Goal: Register for event/course

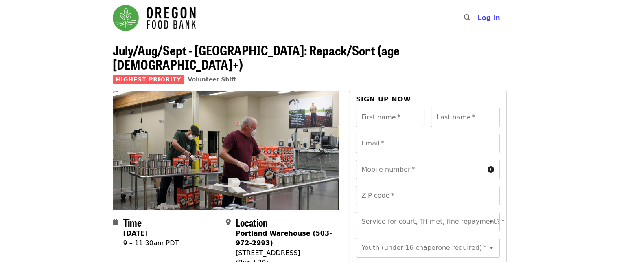
click at [179, 21] on img "Main navigation" at bounding box center [154, 18] width 83 height 26
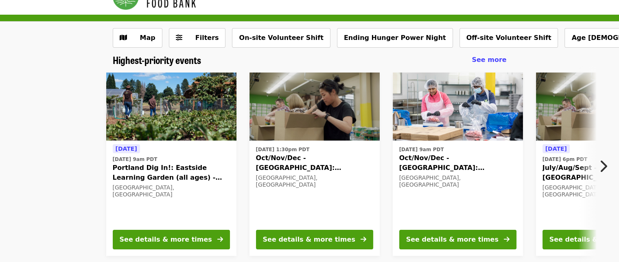
scroll to position [41, 0]
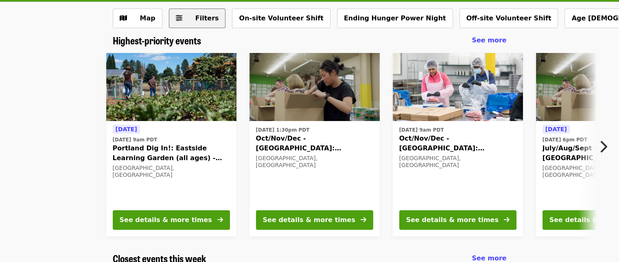
click at [203, 22] on span "Filters" at bounding box center [207, 18] width 24 height 8
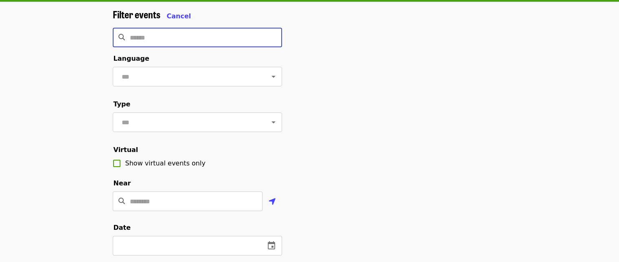
click at [191, 37] on input "Search" at bounding box center [206, 38] width 152 height 20
type input "*"
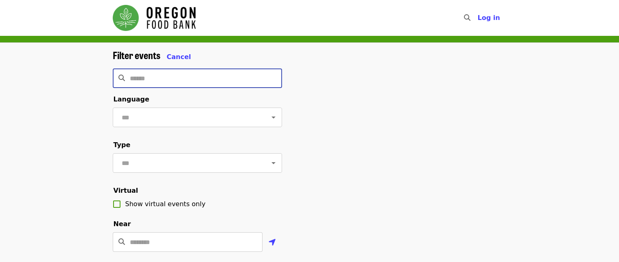
click at [191, 13] on img "Main navigation" at bounding box center [154, 18] width 83 height 26
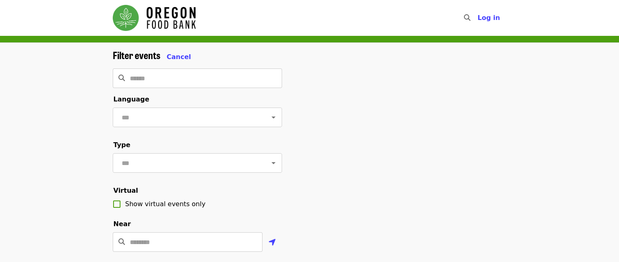
click at [174, 19] on img "Main navigation" at bounding box center [154, 18] width 83 height 26
click at [126, 18] on img "Main navigation" at bounding box center [154, 18] width 83 height 26
click at [173, 21] on img "Main navigation" at bounding box center [154, 18] width 83 height 26
click at [259, 79] on input "Search" at bounding box center [206, 78] width 152 height 20
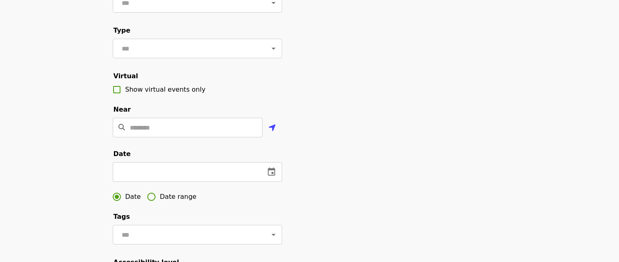
scroll to position [41, 0]
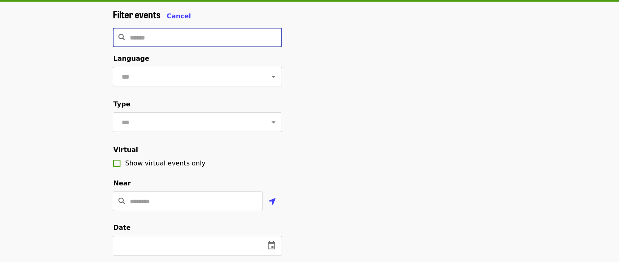
click at [248, 33] on input "Search" at bounding box center [206, 38] width 152 height 20
click at [269, 127] on icon "Open" at bounding box center [274, 122] width 10 height 10
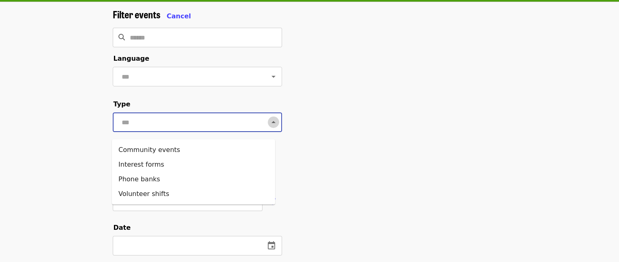
click at [272, 123] on icon "Close" at bounding box center [274, 122] width 4 height 2
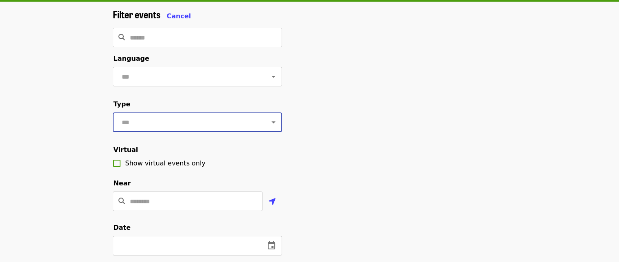
click at [270, 75] on icon "Open" at bounding box center [274, 77] width 10 height 10
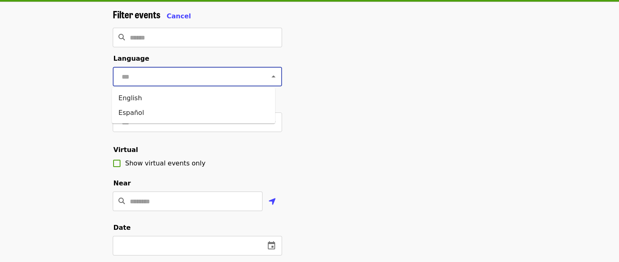
click at [402, 108] on div "Filter events Cancel ​ Language ​ Type ​ Virtual Show virtual events only Near …" at bounding box center [309, 236] width 407 height 454
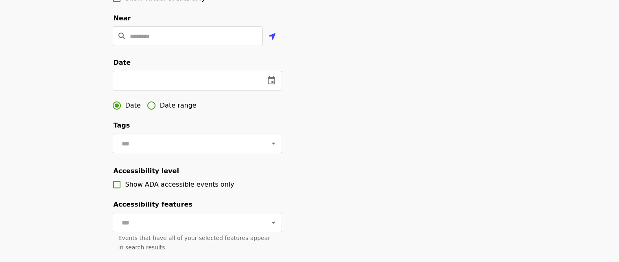
scroll to position [326, 0]
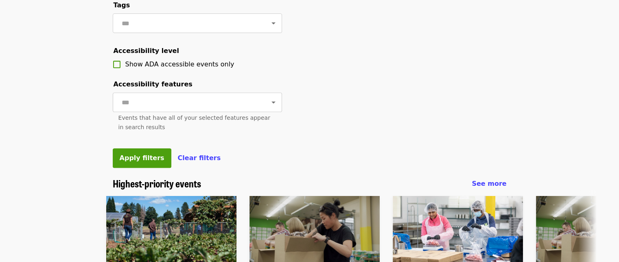
click at [269, 107] on icon "Open" at bounding box center [274, 102] width 10 height 10
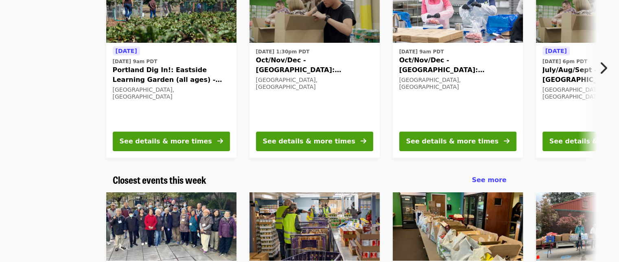
scroll to position [529, 0]
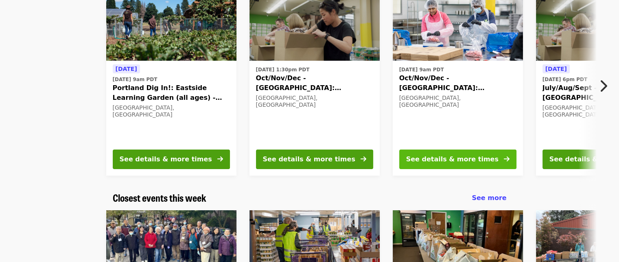
click at [450, 164] on div "See details & more times" at bounding box center [452, 159] width 92 height 10
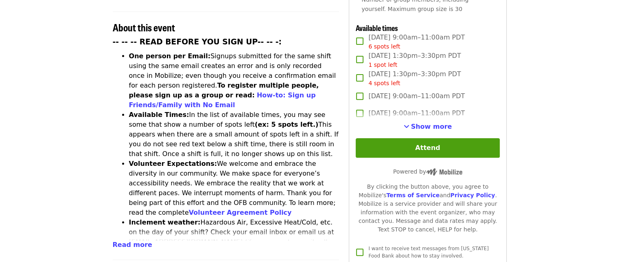
scroll to position [326, 0]
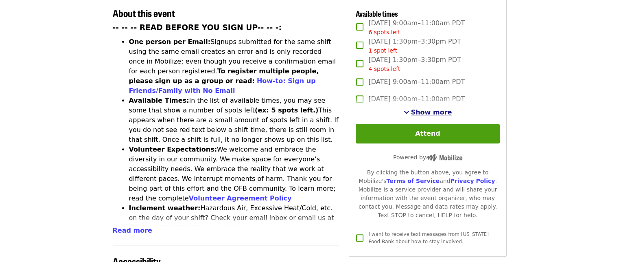
click at [410, 109] on span "See more timeslots" at bounding box center [407, 112] width 6 height 7
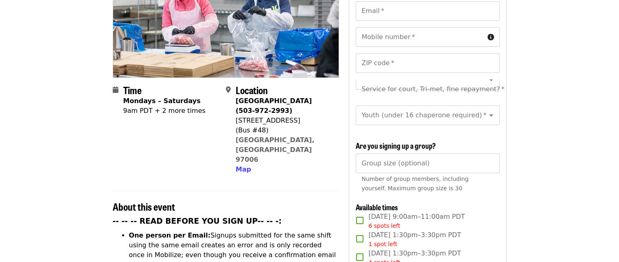
scroll to position [41, 0]
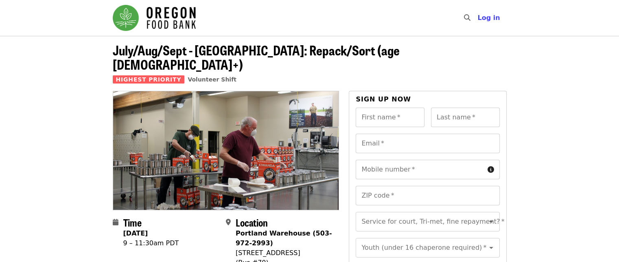
click at [185, 22] on img "Main navigation" at bounding box center [154, 18] width 83 height 26
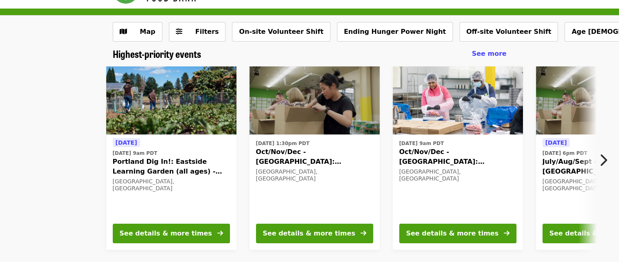
scroll to position [41, 0]
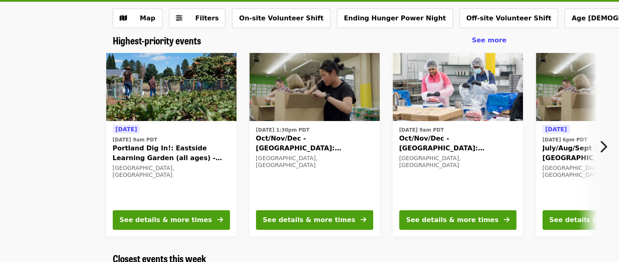
click at [441, 145] on span "Oct/Nov/Dec - [GEOGRAPHIC_DATA]: Repack/Sort (age [DEMOGRAPHIC_DATA]+)" at bounding box center [457, 144] width 117 height 20
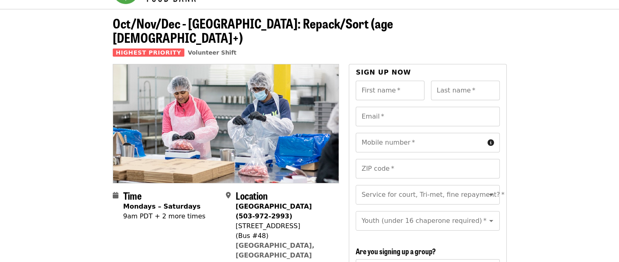
scroll to position [41, 0]
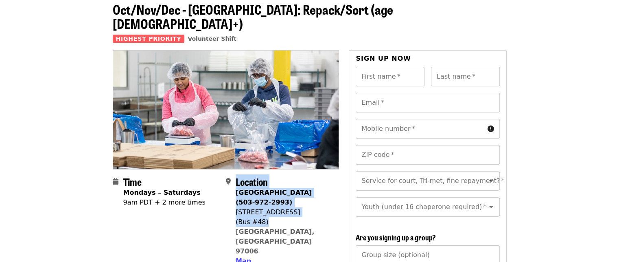
drag, startPoint x: 251, startPoint y: 198, endPoint x: 299, endPoint y: 204, distance: 48.0
click at [299, 204] on div "Location [GEOGRAPHIC_DATA] (503-972-2993) [STREET_ADDRESS] Map" at bounding box center [279, 221] width 107 height 90
click at [298, 217] on div "(Bus #48)" at bounding box center [284, 222] width 97 height 10
drag, startPoint x: 239, startPoint y: 197, endPoint x: 281, endPoint y: 202, distance: 41.9
click at [281, 202] on div "Location [GEOGRAPHIC_DATA] (503-972-2993) [STREET_ADDRESS] Map" at bounding box center [279, 221] width 107 height 90
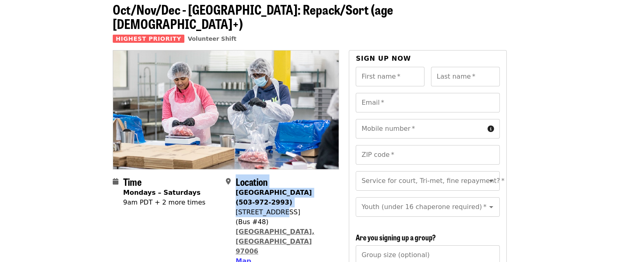
click at [295, 228] on link "[GEOGRAPHIC_DATA], [GEOGRAPHIC_DATA] 97006" at bounding box center [275, 241] width 79 height 27
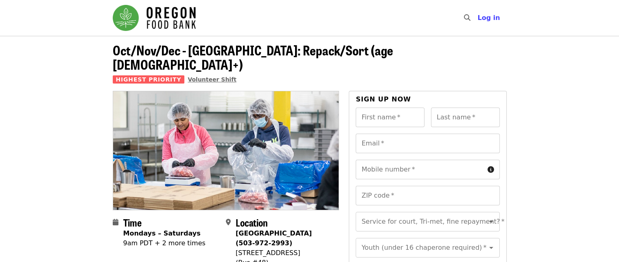
scroll to position [41, 0]
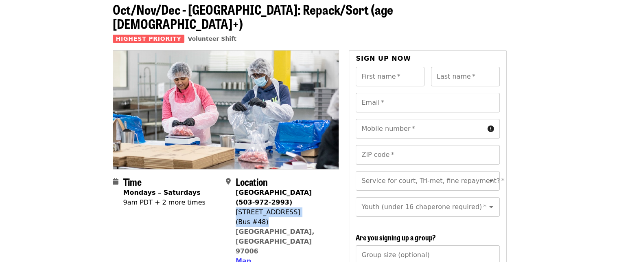
drag, startPoint x: 243, startPoint y: 200, endPoint x: 285, endPoint y: 204, distance: 42.1
click at [285, 204] on span "[GEOGRAPHIC_DATA] (503-972-2993) [STREET_ADDRESS] Map" at bounding box center [284, 227] width 97 height 78
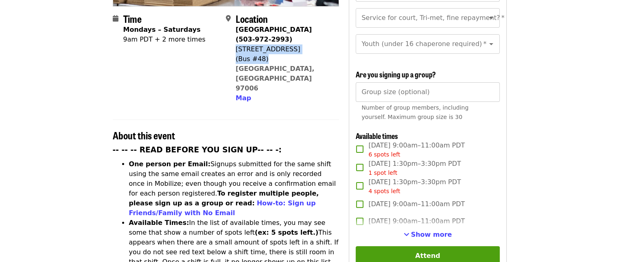
scroll to position [244, 0]
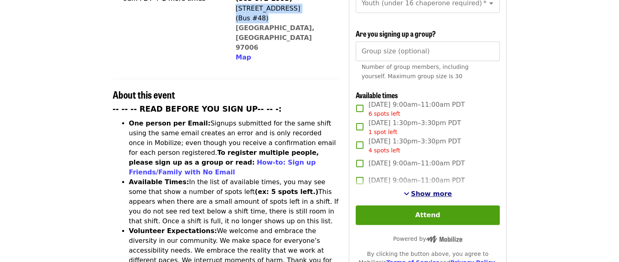
click at [414, 193] on span "Show more" at bounding box center [431, 194] width 41 height 8
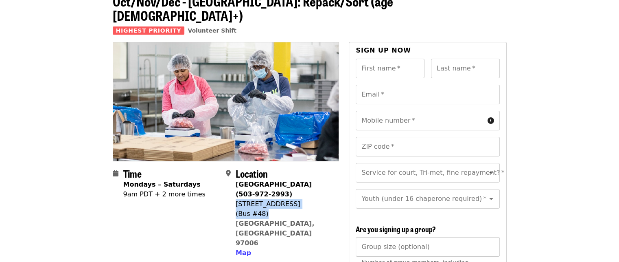
scroll to position [41, 0]
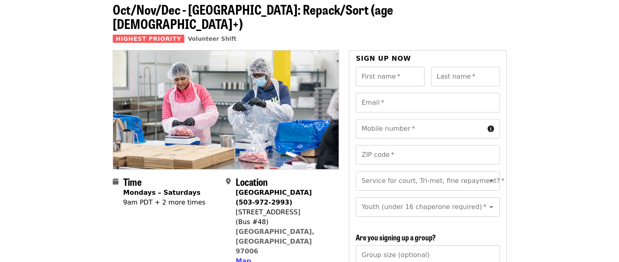
click at [398, 67] on input "First name   *" at bounding box center [390, 77] width 69 height 20
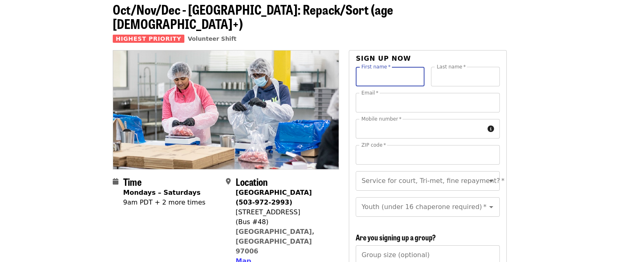
type input "********"
type input "***"
type input "**********"
type input "*****"
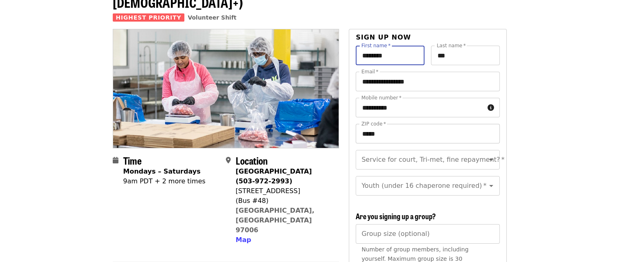
scroll to position [81, 0]
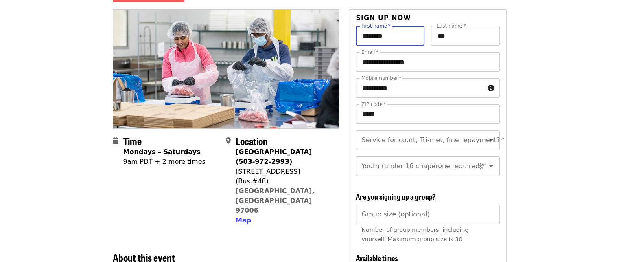
click at [489, 165] on icon "Open" at bounding box center [491, 166] width 4 height 2
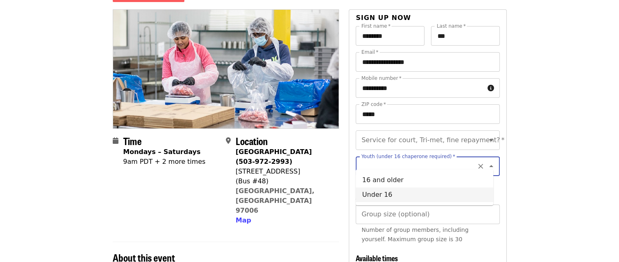
click at [485, 189] on li "Under 16" at bounding box center [425, 194] width 138 height 15
type input "********"
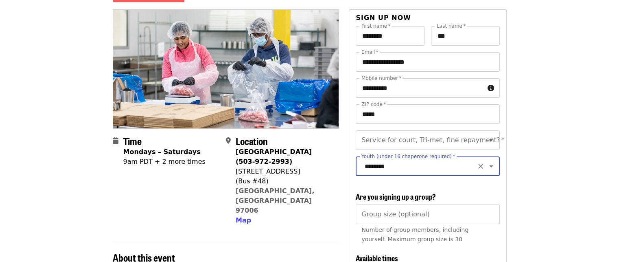
click at [478, 164] on icon "Clear" at bounding box center [480, 166] width 5 height 5
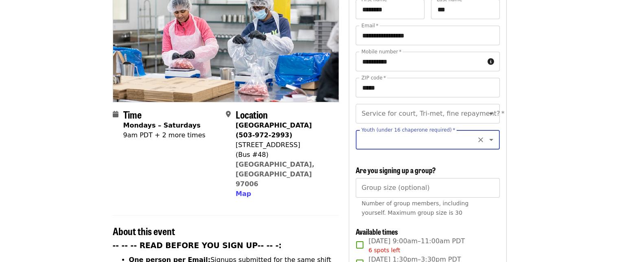
scroll to position [122, 0]
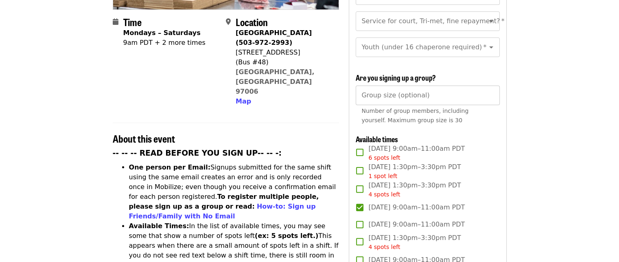
scroll to position [204, 0]
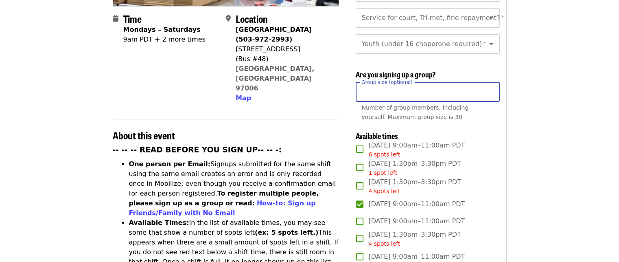
click at [493, 88] on input "*" at bounding box center [428, 92] width 144 height 20
type input "*"
click at [492, 86] on input "*" at bounding box center [428, 92] width 144 height 20
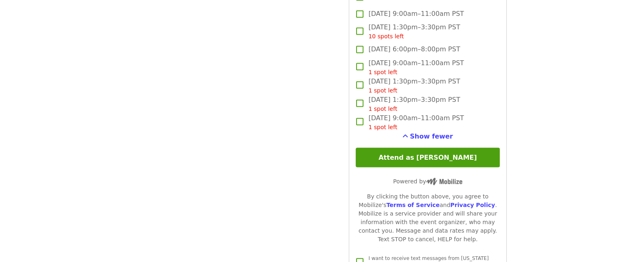
scroll to position [1484, 0]
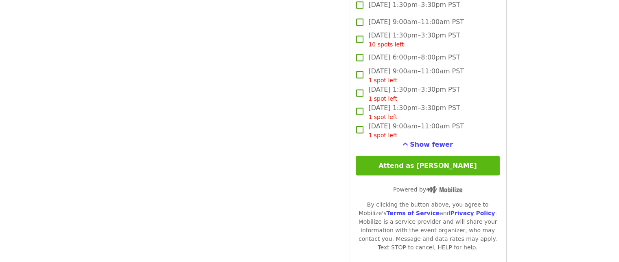
click at [460, 165] on button "Attend as [PERSON_NAME]" at bounding box center [428, 166] width 144 height 20
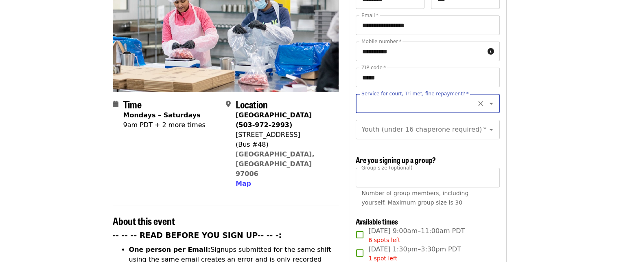
scroll to position [118, 0]
click at [477, 100] on icon "Clear" at bounding box center [481, 104] width 8 height 8
click at [441, 96] on input "Service for court, Tri-met, fine repayment?   *" at bounding box center [417, 103] width 111 height 15
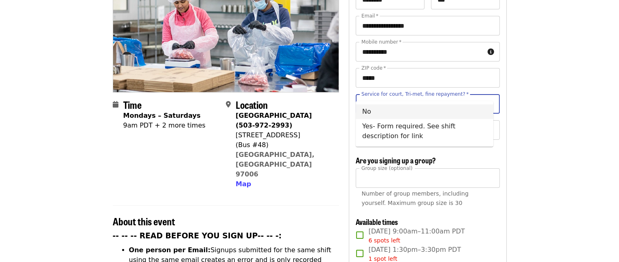
click at [364, 112] on li "No" at bounding box center [425, 111] width 138 height 15
type input "**"
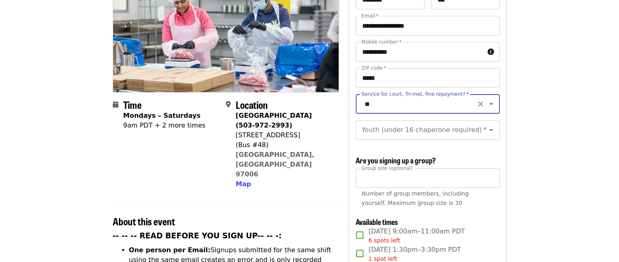
drag, startPoint x: 459, startPoint y: 79, endPoint x: 361, endPoint y: 79, distance: 98.1
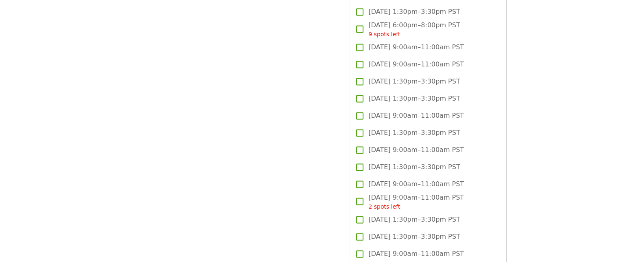
scroll to position [1502, 0]
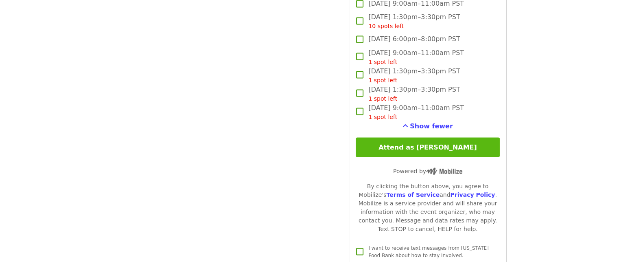
click at [454, 146] on button "Attend as [PERSON_NAME]" at bounding box center [428, 147] width 144 height 20
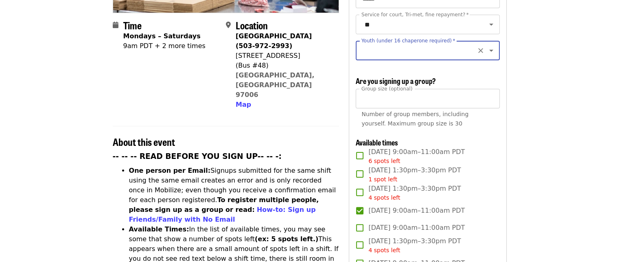
scroll to position [150, 0]
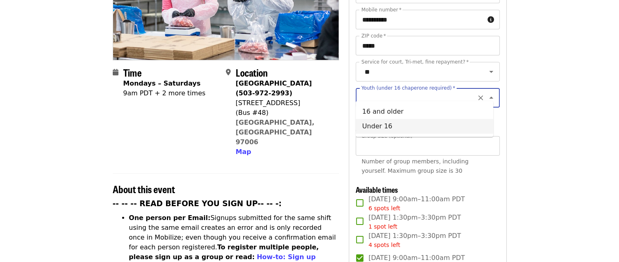
click at [394, 90] on input "Youth (under 16 chaperone required)   *" at bounding box center [417, 97] width 111 height 15
click at [369, 110] on li "16 and older" at bounding box center [425, 111] width 138 height 15
type input "**********"
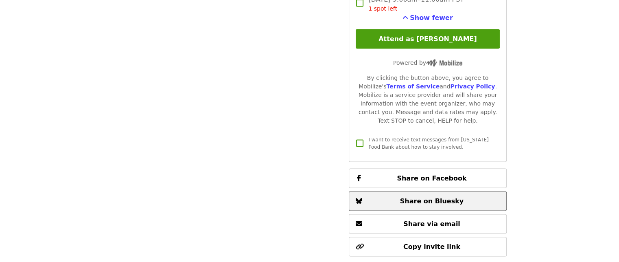
scroll to position [1575, 0]
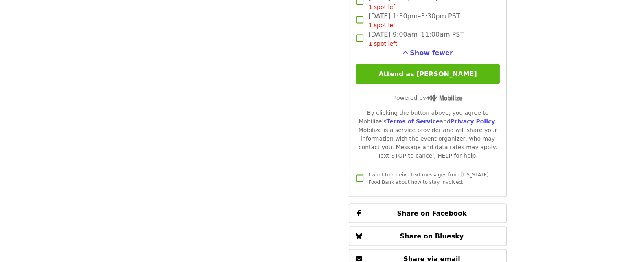
click at [419, 72] on button "Attend as [PERSON_NAME]" at bounding box center [428, 74] width 144 height 20
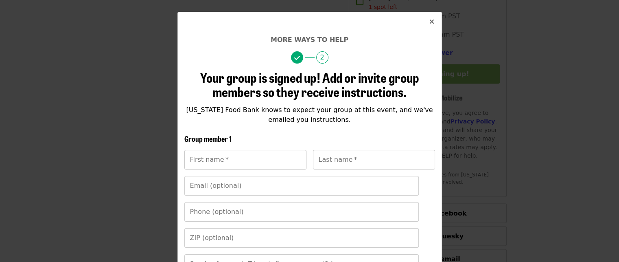
scroll to position [41, 0]
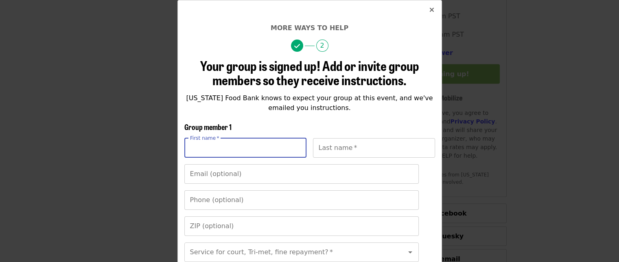
click at [217, 148] on input "First name   *" at bounding box center [245, 148] width 122 height 20
click at [204, 155] on input "First name   *" at bounding box center [245, 148] width 122 height 20
click at [357, 149] on input "Last name   *" at bounding box center [374, 148] width 122 height 20
click at [226, 143] on input "First name   *" at bounding box center [245, 148] width 122 height 20
type input "*"
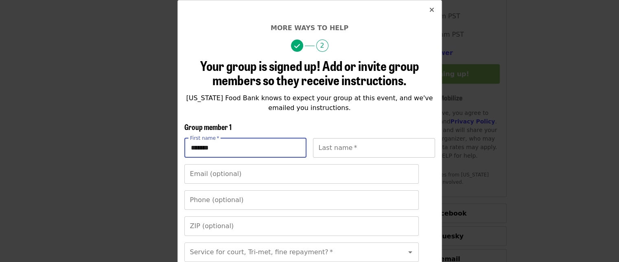
type input "*******"
click at [334, 151] on input "Last name   *" at bounding box center [374, 148] width 122 height 20
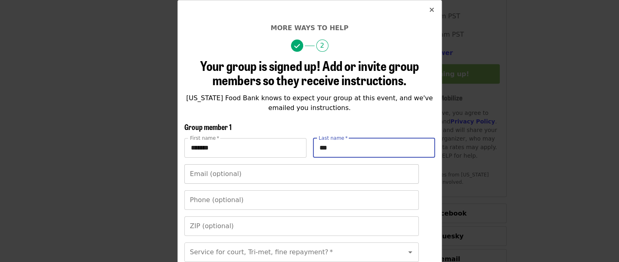
type input "***"
click at [228, 173] on input "Email (optional)" at bounding box center [301, 174] width 235 height 20
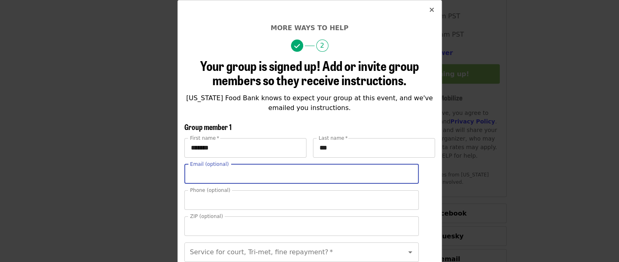
type input "**********"
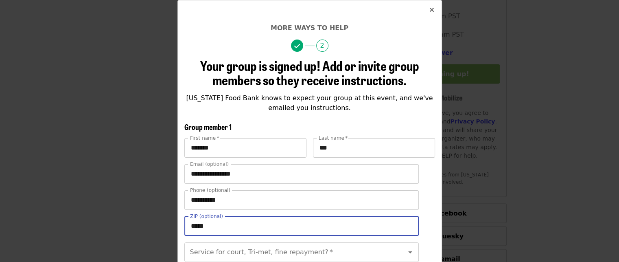
drag, startPoint x: 220, startPoint y: 229, endPoint x: 171, endPoint y: 230, distance: 49.3
click at [171, 230] on div "**********" at bounding box center [309, 131] width 619 height 262
type input "*****"
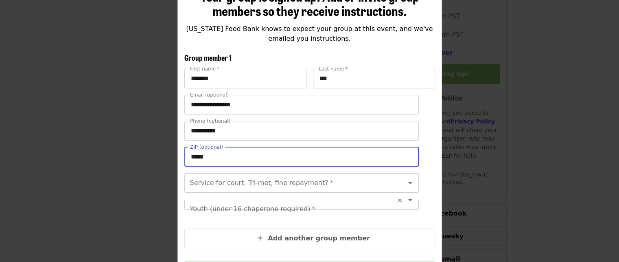
scroll to position [122, 0]
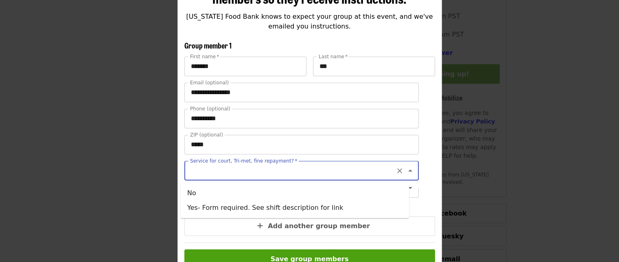
click at [193, 173] on input "Service for court, Tri-met, fine repayment?   *" at bounding box center [292, 170] width 202 height 15
click at [193, 195] on li "No" at bounding box center [295, 193] width 228 height 15
type input "**"
click at [188, 195] on div "Youth (under 16 chaperone required)   * Youth (under 16 chaperone required) *" at bounding box center [301, 197] width 235 height 20
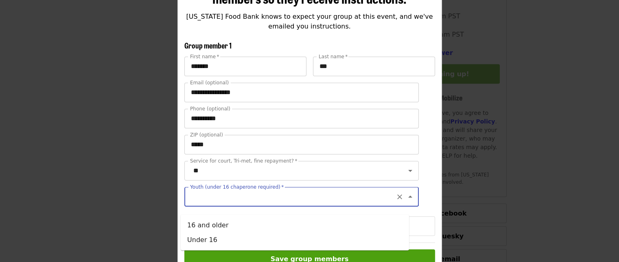
scroll to position [0, 0]
click at [233, 226] on li "16 and older" at bounding box center [295, 225] width 228 height 15
type input "**********"
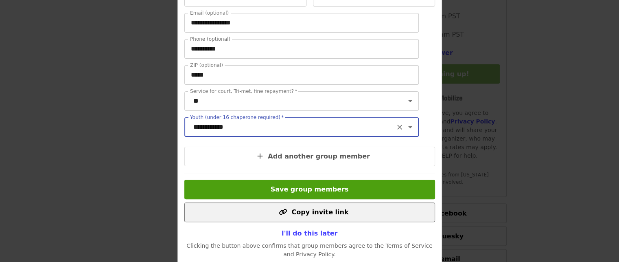
scroll to position [224, 0]
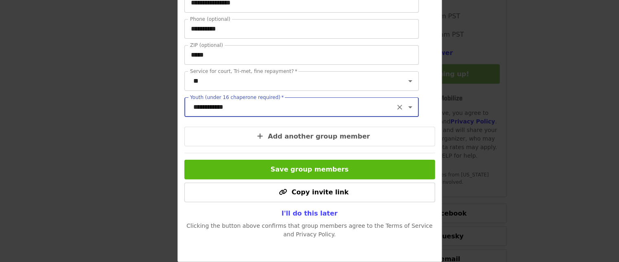
click at [362, 171] on button "Save group members" at bounding box center [309, 170] width 251 height 20
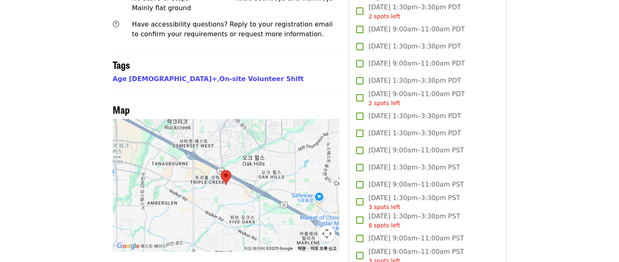
scroll to position [638, 0]
